Goal: Find specific page/section: Find specific page/section

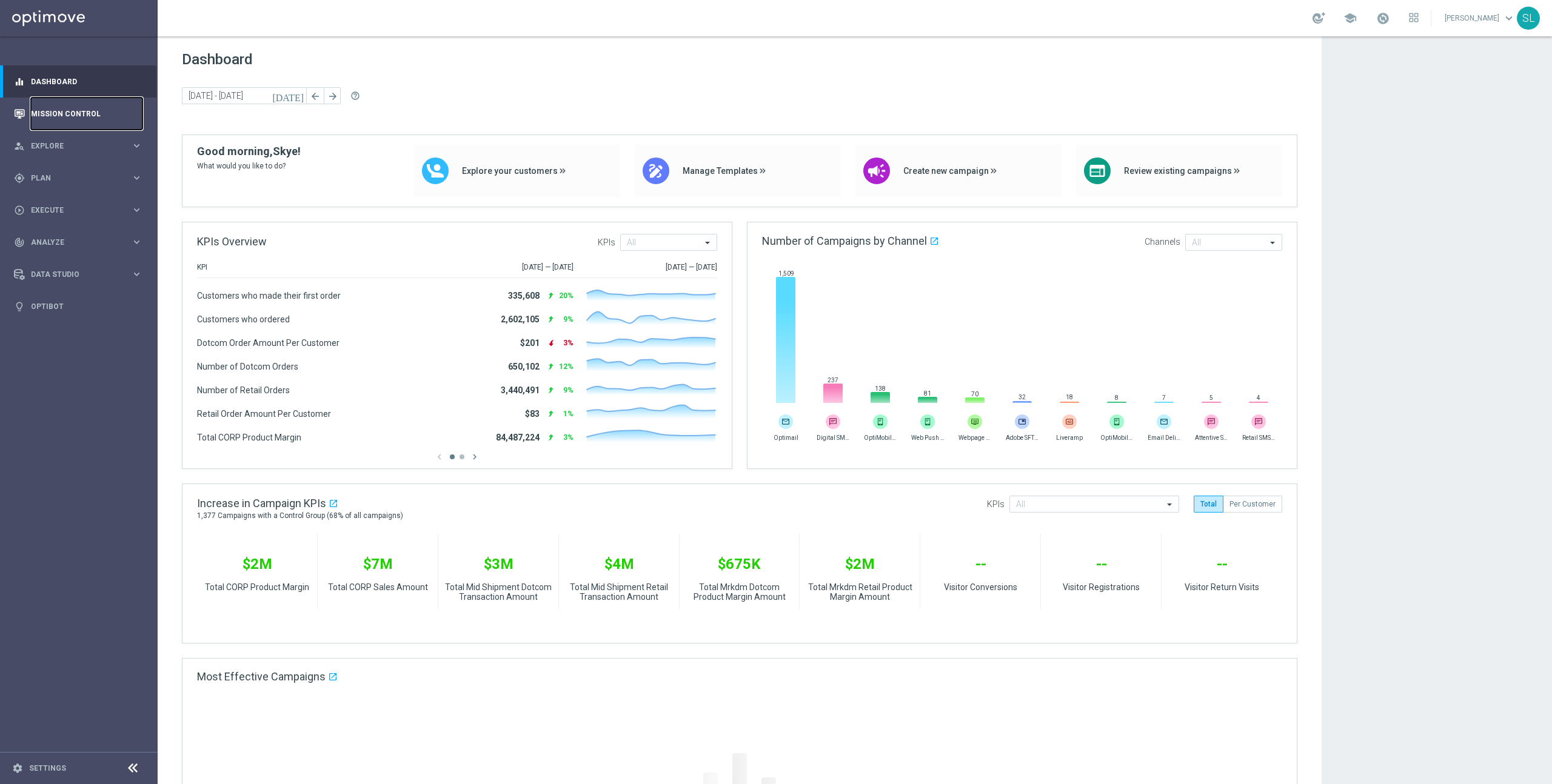
click at [85, 114] on link "Mission Control" at bounding box center [87, 114] width 112 height 32
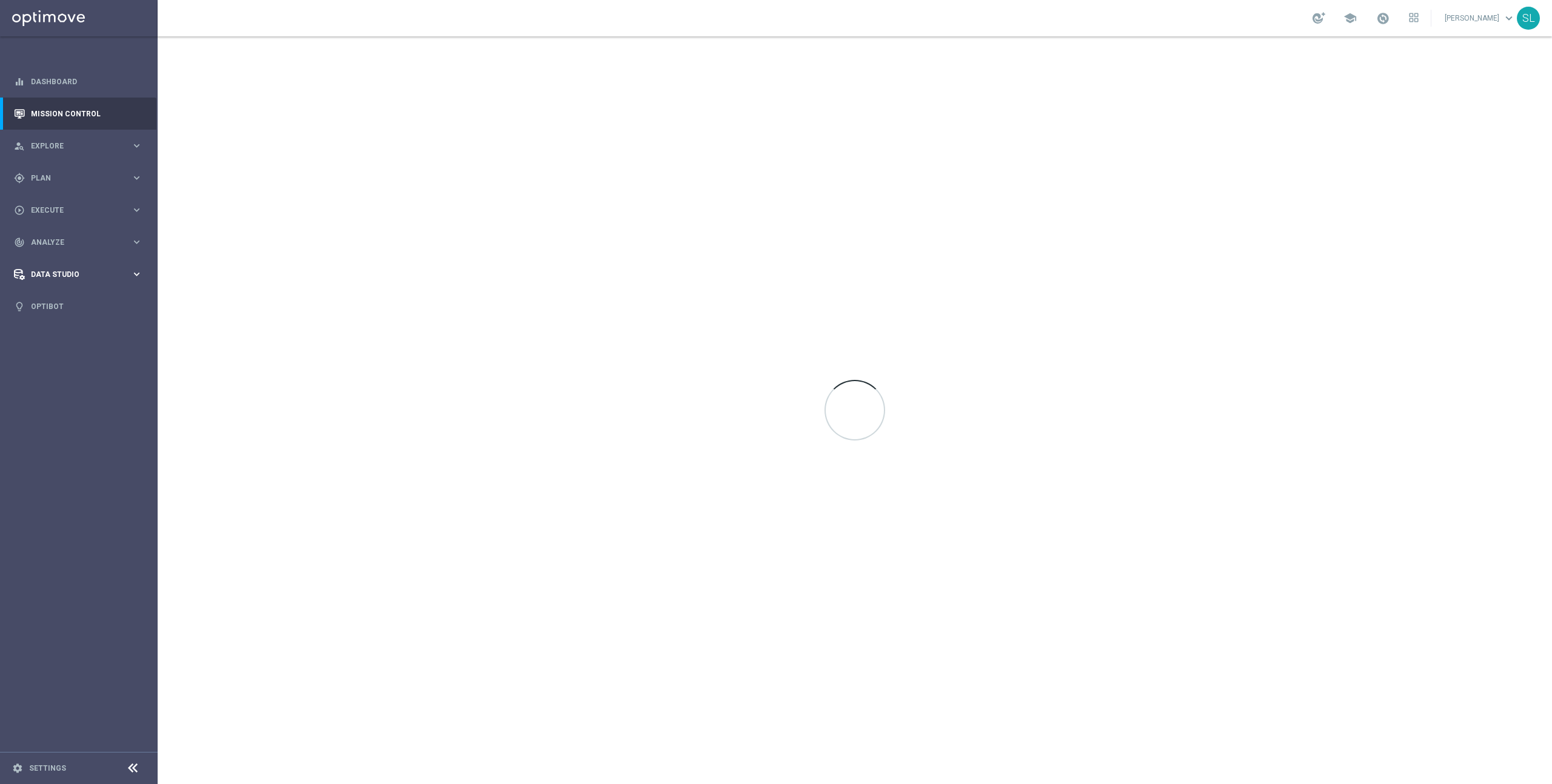
click at [103, 279] on div "Data Studio" at bounding box center [73, 274] width 117 height 11
click at [61, 242] on span "Analyze" at bounding box center [81, 242] width 100 height 8
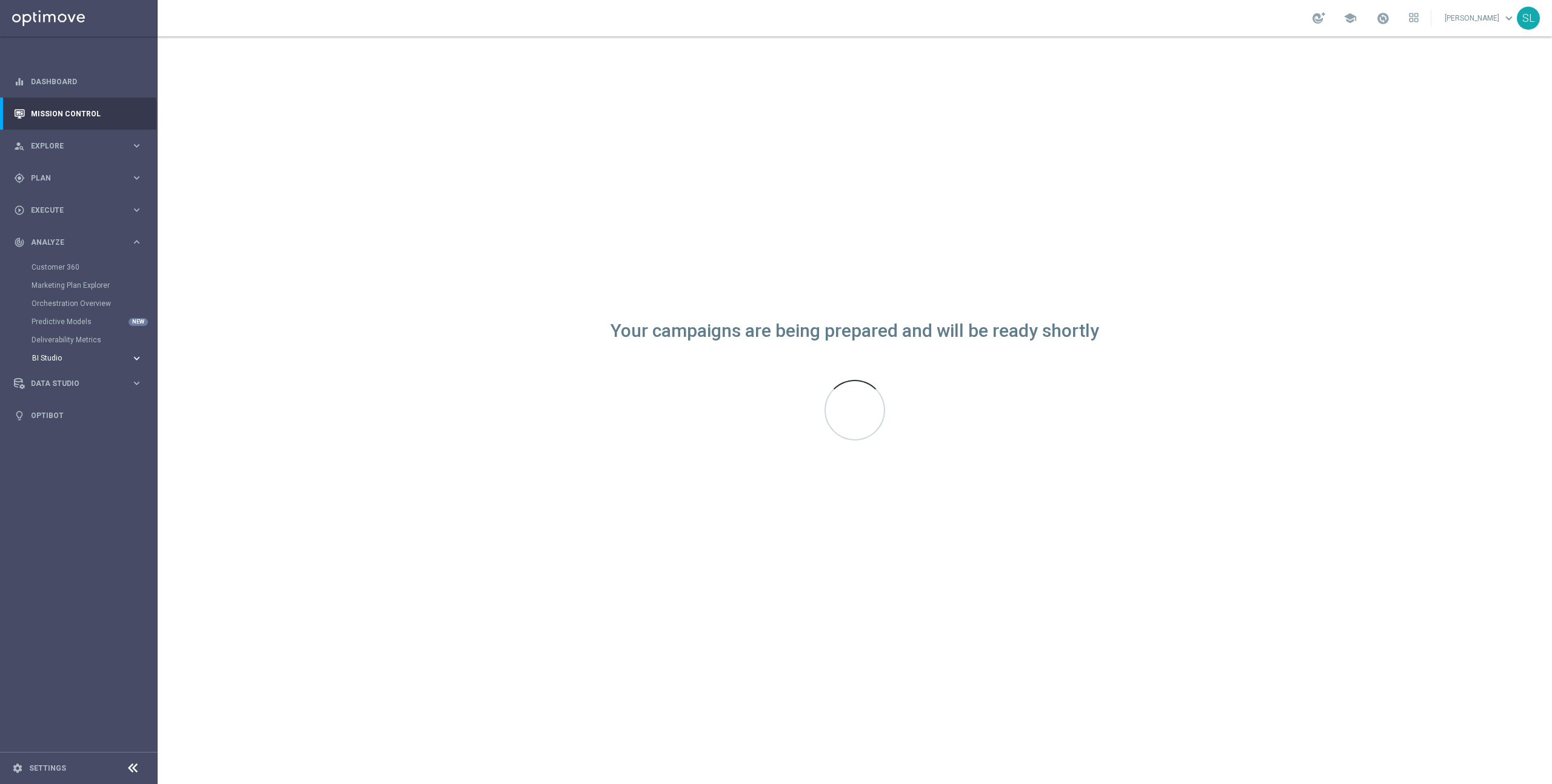
click at [81, 357] on span "BI Studio" at bounding box center [75, 358] width 87 height 8
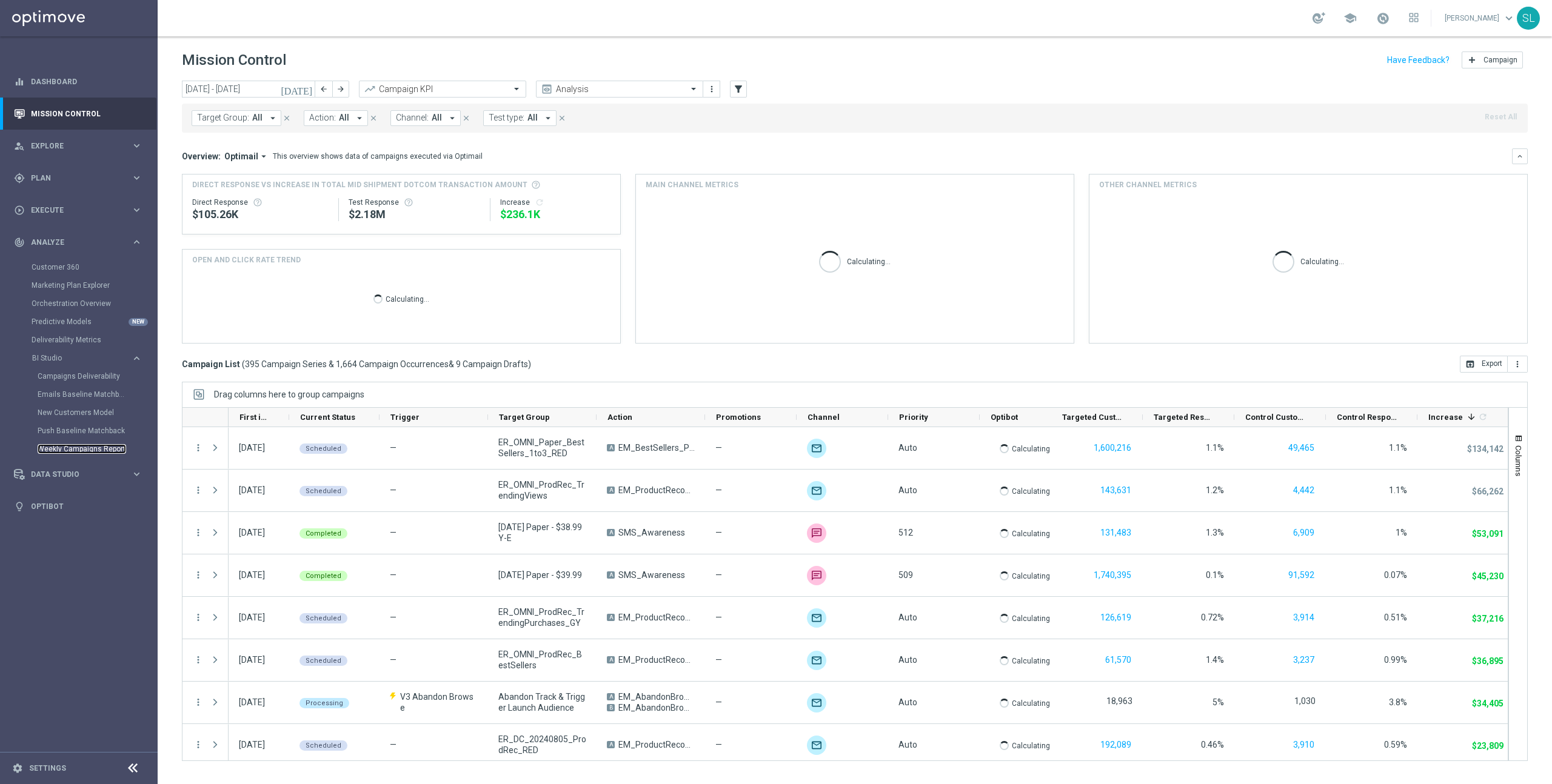
click at [87, 446] on link "Weekly Campaigns Report" at bounding box center [82, 449] width 89 height 10
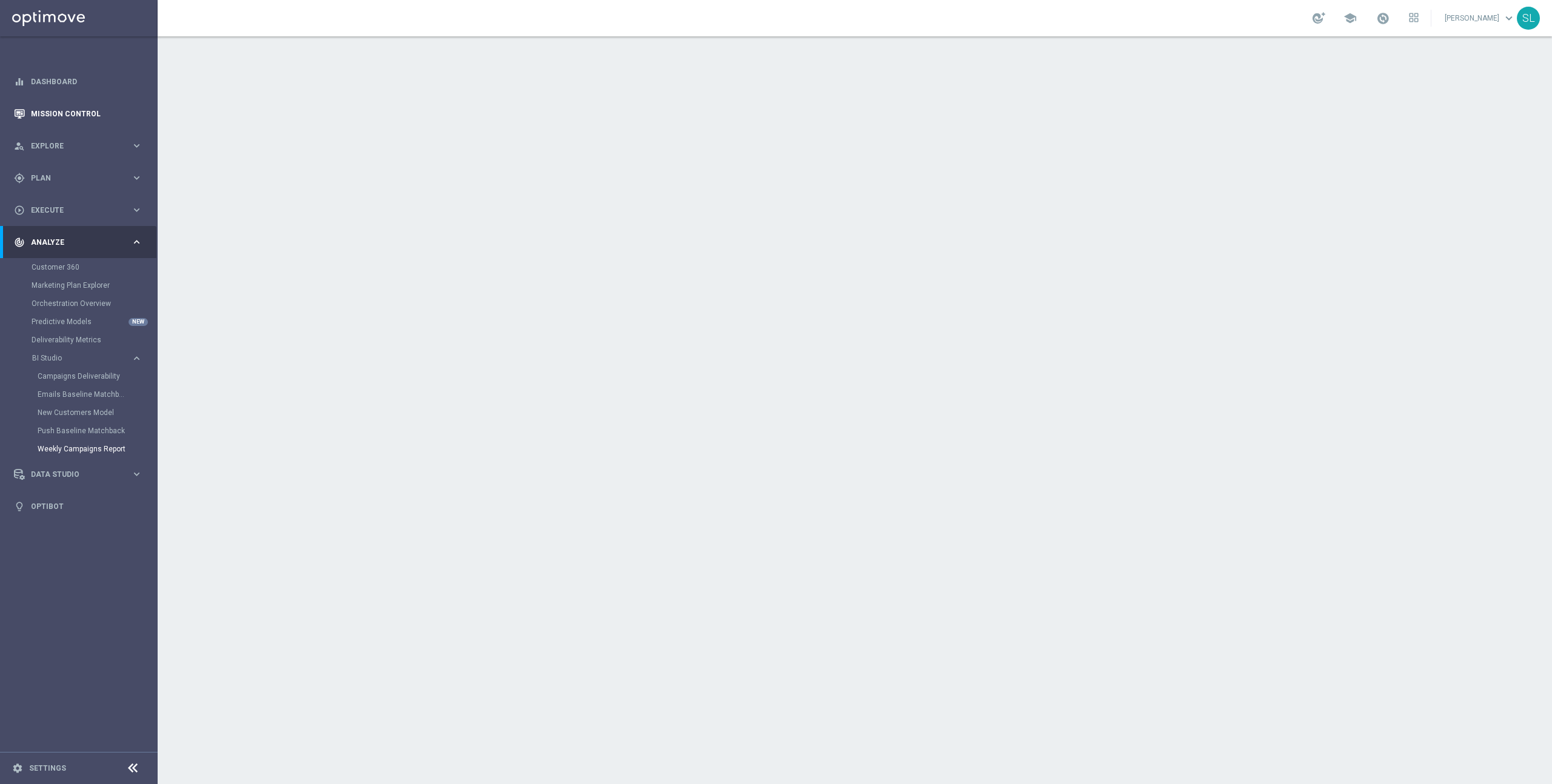
click at [67, 116] on link "Mission Control" at bounding box center [87, 114] width 112 height 32
